Goal: Task Accomplishment & Management: Manage account settings

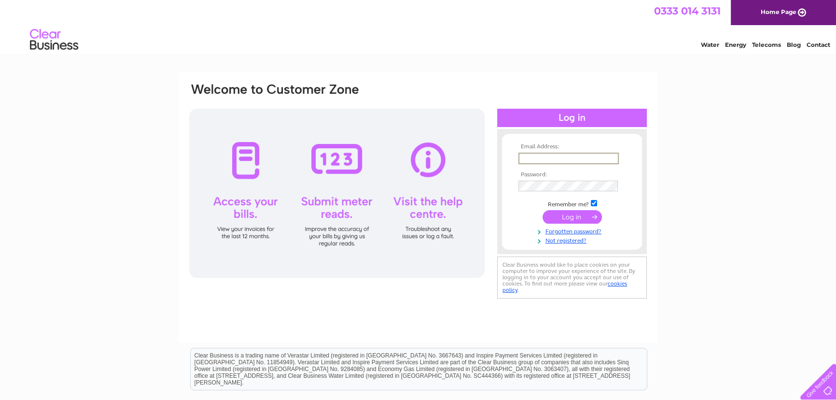
click at [535, 157] on input "text" at bounding box center [568, 159] width 100 height 12
type input "fhepburn@btconnect.com"
click at [577, 218] on input "submit" at bounding box center [572, 217] width 59 height 14
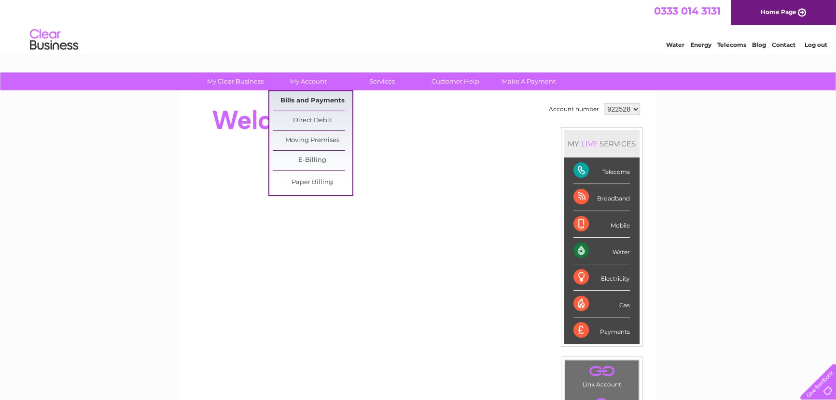
click at [320, 97] on link "Bills and Payments" at bounding box center [313, 100] width 80 height 19
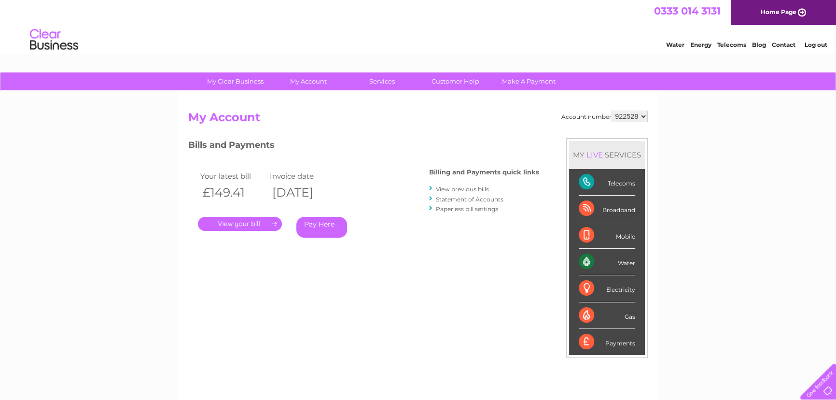
click at [241, 223] on link "." at bounding box center [240, 224] width 84 height 14
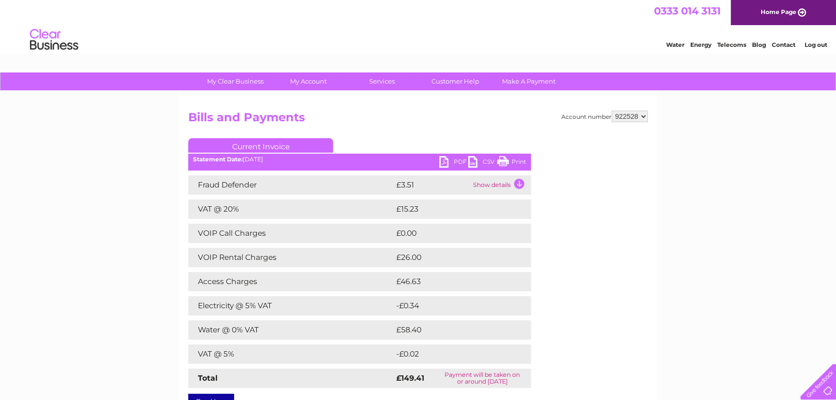
click at [443, 163] on link "PDF" at bounding box center [453, 163] width 29 height 14
